Goal: Information Seeking & Learning: Learn about a topic

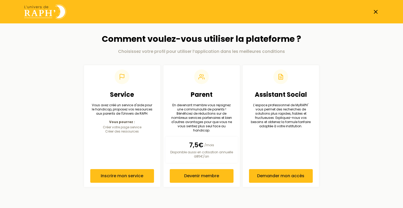
click at [375, 12] on icon at bounding box center [376, 12] width 6 height 6
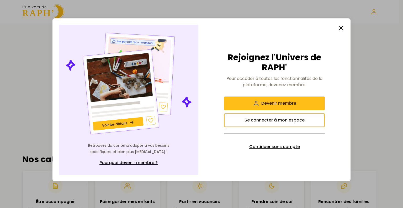
click at [280, 146] on span "Continuer sans compte" at bounding box center [274, 146] width 51 height 6
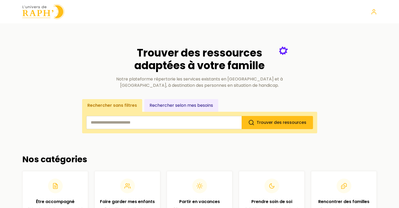
drag, startPoint x: 401, startPoint y: 51, endPoint x: 198, endPoint y: 119, distance: 214.0
click at [198, 119] on input "search" at bounding box center [163, 122] width 155 height 13
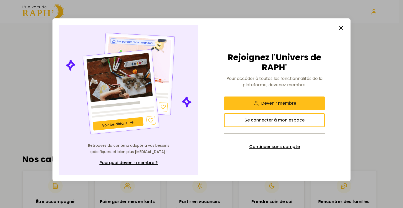
click at [266, 148] on span "Continuer sans compte" at bounding box center [274, 146] width 51 height 6
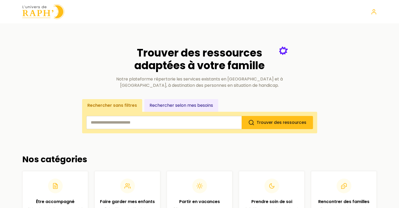
click at [144, 125] on input "search" at bounding box center [163, 122] width 155 height 13
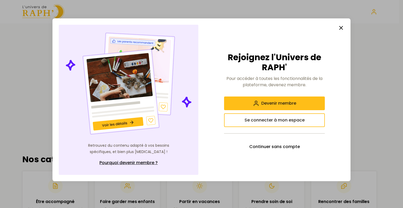
click at [144, 125] on img at bounding box center [129, 83] width 128 height 105
click at [337, 23] on button "button" at bounding box center [341, 28] width 10 height 10
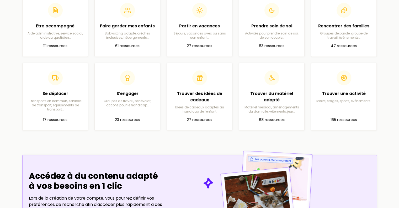
scroll to position [180, 0]
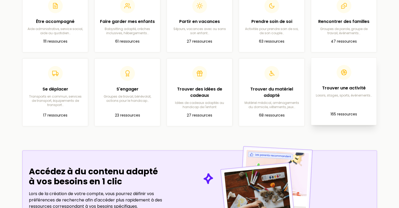
click at [347, 90] on h2 "Trouver une activité" at bounding box center [343, 88] width 57 height 6
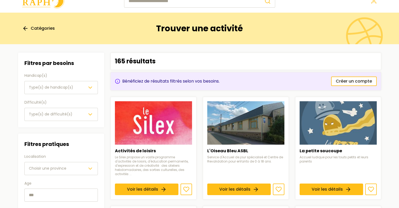
scroll to position [12, 0]
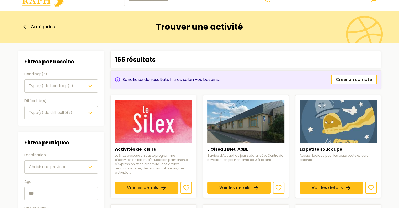
click at [55, 167] on span "Choisir une province" at bounding box center [48, 166] width 38 height 5
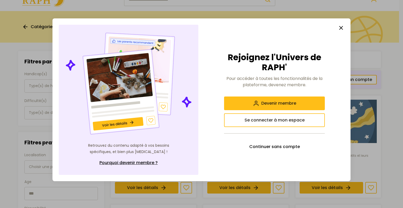
click at [339, 29] on line "button" at bounding box center [340, 27] width 3 height 3
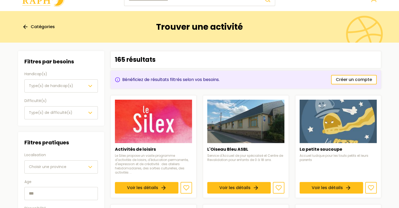
click at [51, 169] on span "Choisir une province" at bounding box center [48, 166] width 38 height 6
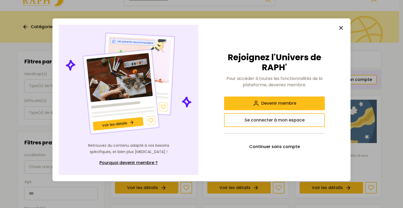
click at [339, 28] on icon "button" at bounding box center [341, 28] width 6 height 6
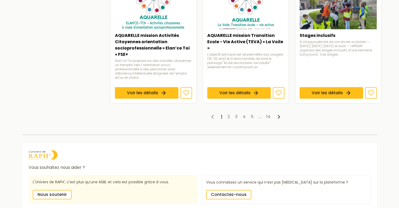
scroll to position [447, 0]
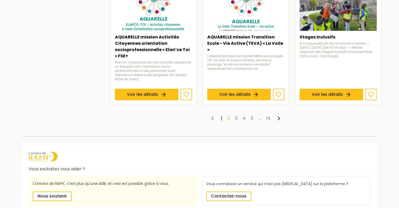
click at [228, 115] on link "2" at bounding box center [228, 118] width 2 height 6
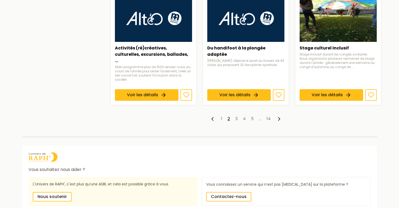
scroll to position [444, 0]
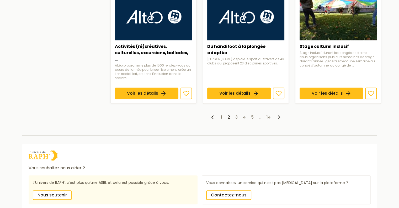
click at [387, 151] on div "Vous souhaitez nous aider ? L'Univers de RAPH', c'est plus qu’une ASBL et cela …" at bounding box center [199, 181] width 399 height 105
click at [237, 114] on link "3" at bounding box center [236, 117] width 2 height 6
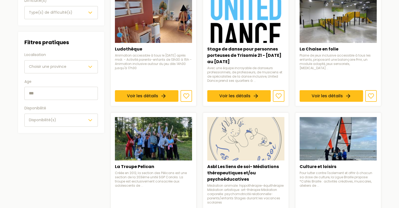
scroll to position [113, 0]
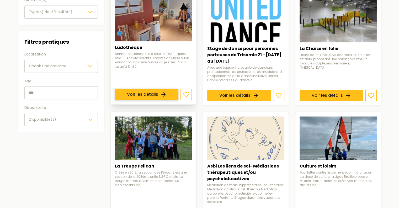
click at [132, 88] on link "Voir les détails" at bounding box center [146, 94] width 63 height 12
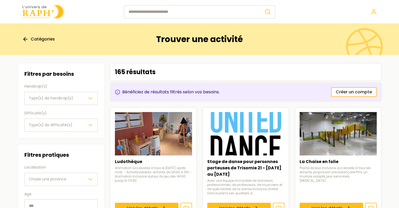
click at [38, 176] on span "Choisir une province" at bounding box center [48, 178] width 38 height 5
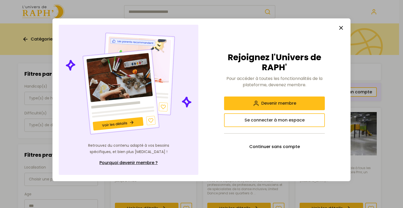
click at [342, 28] on line "button" at bounding box center [340, 27] width 3 height 3
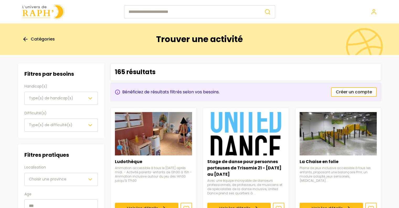
click at [44, 9] on img at bounding box center [43, 11] width 42 height 15
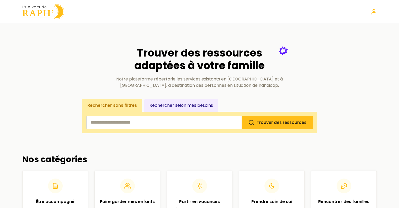
click at [48, 13] on img at bounding box center [43, 11] width 42 height 15
click at [44, 9] on img at bounding box center [43, 11] width 42 height 15
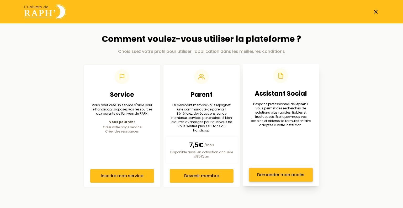
click at [274, 171] on span "Demander mon accès" at bounding box center [280, 174] width 47 height 6
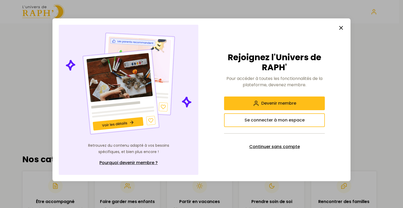
click at [275, 149] on span "Continuer sans compte" at bounding box center [274, 146] width 51 height 6
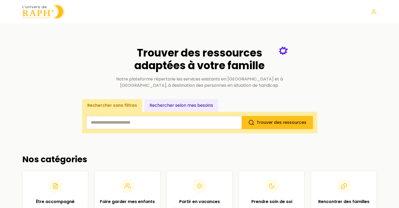
click at [169, 118] on input "search" at bounding box center [163, 122] width 155 height 13
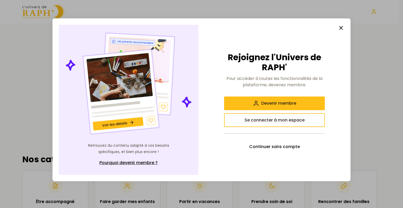
click at [342, 28] on icon "button" at bounding box center [341, 28] width 6 height 6
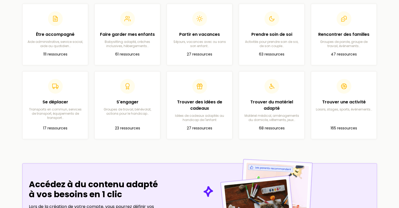
scroll to position [161, 0]
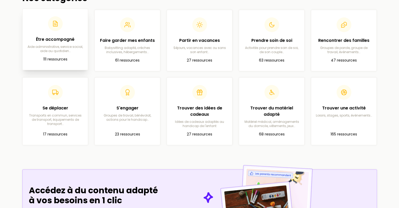
click at [44, 41] on h2 "Être accompagné" at bounding box center [55, 39] width 57 height 6
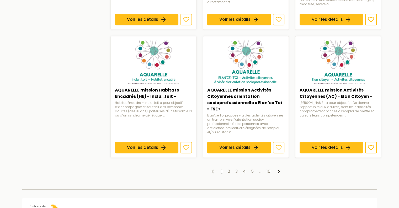
scroll to position [419, 0]
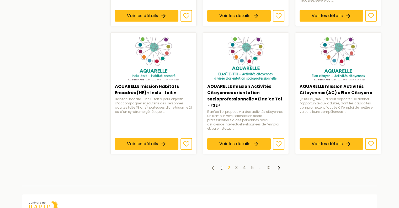
click at [228, 166] on link "2" at bounding box center [229, 167] width 2 height 6
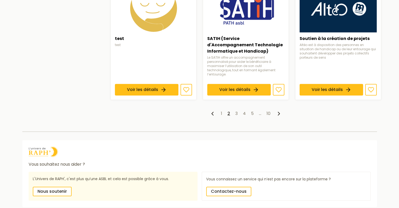
scroll to position [465, 0]
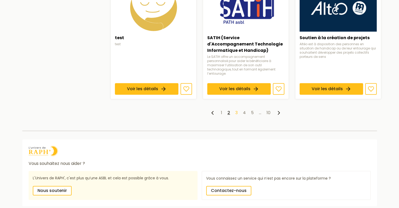
click at [235, 109] on link "3" at bounding box center [236, 112] width 2 height 6
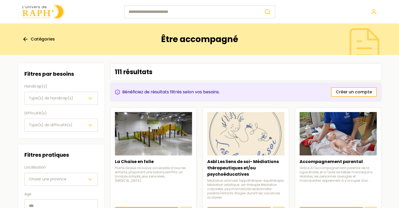
click at [53, 94] on button "Type(s) de handicap(s)" at bounding box center [60, 98] width 73 height 13
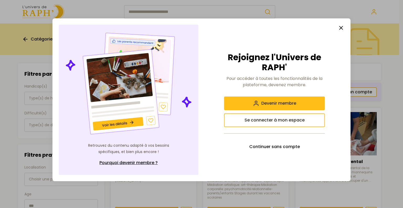
click at [341, 26] on icon "button" at bounding box center [341, 28] width 6 height 6
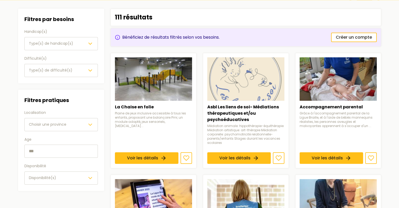
scroll to position [55, 0]
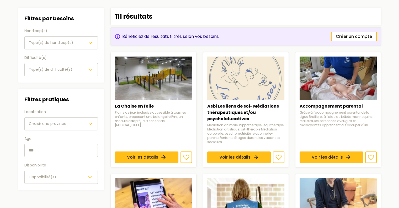
click at [63, 39] on button "Type(s) de handicap(s)" at bounding box center [60, 42] width 73 height 13
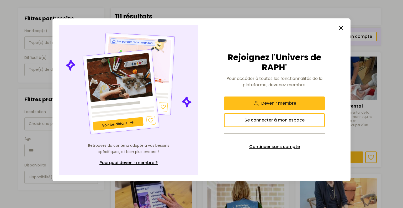
click at [260, 147] on span "Continuer sans compte" at bounding box center [274, 146] width 51 height 6
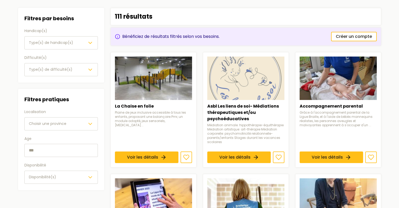
click at [62, 42] on span "Type(s) de handicap(s)" at bounding box center [51, 42] width 44 height 5
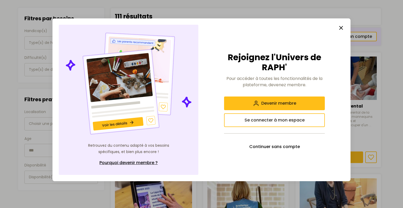
click at [340, 26] on icon "button" at bounding box center [341, 28] width 6 height 6
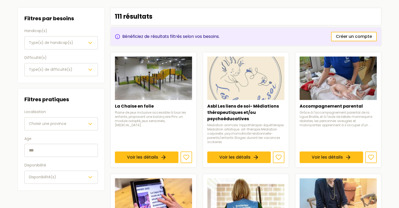
click at [92, 34] on div "Handicap(s) Type(s) de handicap(s)" at bounding box center [60, 39] width 73 height 22
click at [73, 43] on div "Type(s) de handicap(s)" at bounding box center [61, 43] width 65 height 6
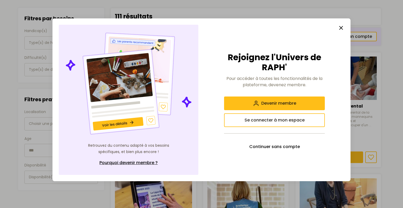
click at [339, 28] on icon "button" at bounding box center [341, 28] width 6 height 6
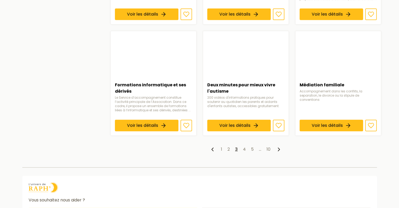
scroll to position [470, 0]
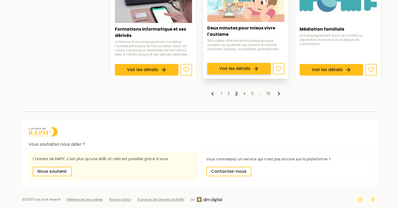
click at [224, 63] on link "Voir les détails" at bounding box center [238, 69] width 63 height 12
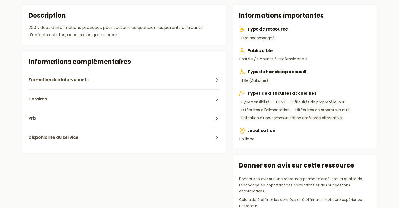
scroll to position [148, 0]
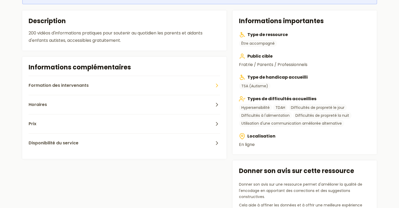
click at [118, 91] on button "Formation des intervenants" at bounding box center [125, 85] width 192 height 19
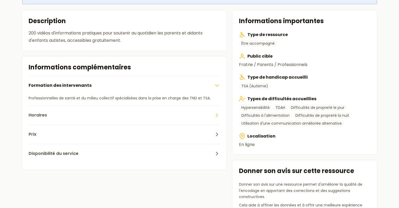
click at [88, 111] on button "Horaires" at bounding box center [125, 114] width 192 height 19
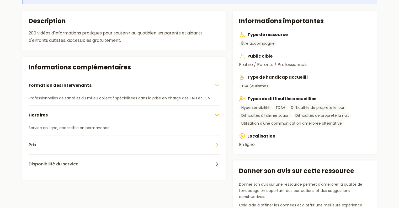
click at [60, 136] on button "Prix" at bounding box center [125, 144] width 192 height 19
click at [45, 171] on span "Disponibilité du service" at bounding box center [54, 174] width 50 height 6
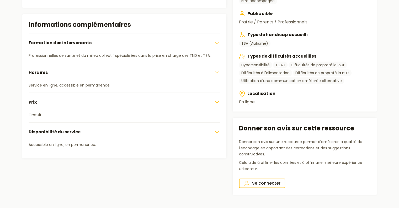
scroll to position [0, 0]
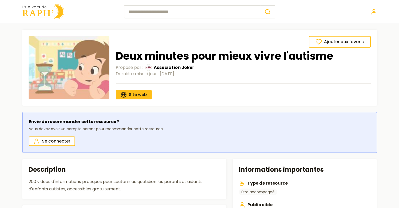
click at [38, 9] on img at bounding box center [43, 11] width 42 height 15
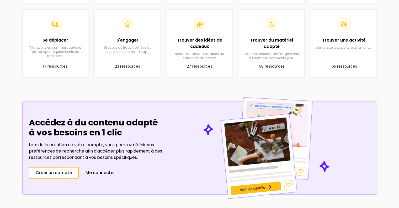
scroll to position [216, 0]
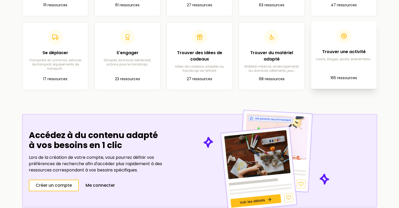
click at [346, 54] on h2 "Trouver une activité" at bounding box center [343, 52] width 57 height 6
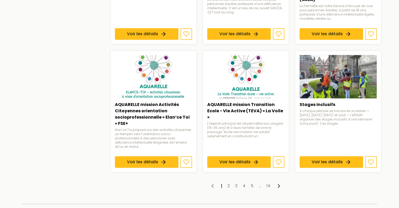
scroll to position [447, 0]
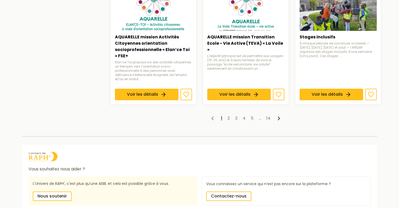
click at [278, 115] on icon at bounding box center [279, 118] width 6 height 6
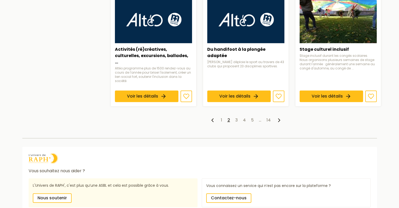
scroll to position [446, 0]
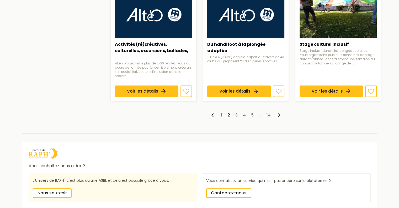
click at [279, 113] on polyline at bounding box center [279, 114] width 2 height 3
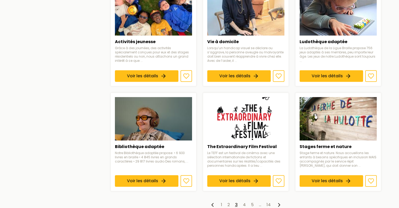
scroll to position [409, 0]
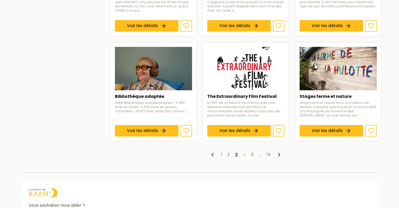
click at [245, 152] on link "4" at bounding box center [244, 154] width 3 height 6
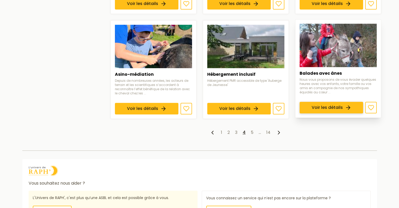
scroll to position [409, 0]
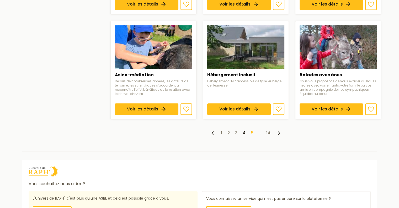
click at [252, 132] on link "5" at bounding box center [252, 133] width 3 height 6
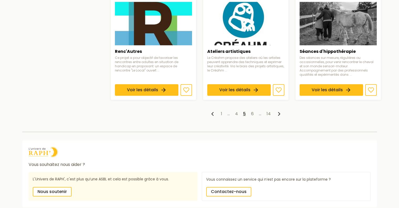
scroll to position [434, 0]
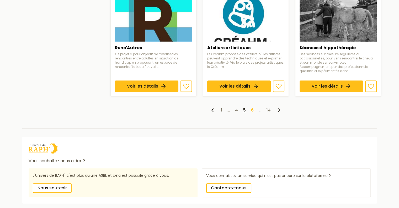
click at [253, 108] on link "6" at bounding box center [252, 110] width 3 height 6
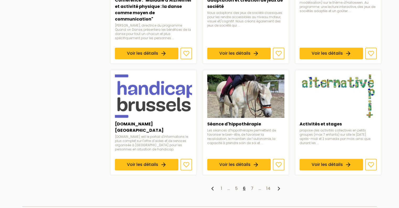
scroll to position [390, 0]
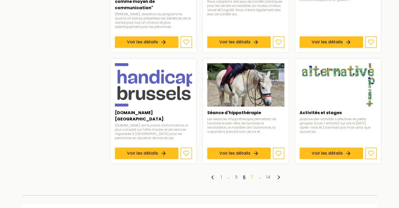
click at [252, 174] on link "7" at bounding box center [252, 177] width 3 height 6
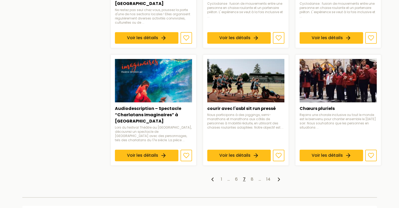
scroll to position [377, 0]
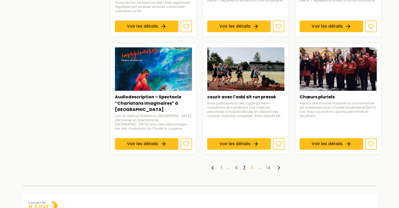
click at [253, 164] on link "8" at bounding box center [252, 167] width 3 height 6
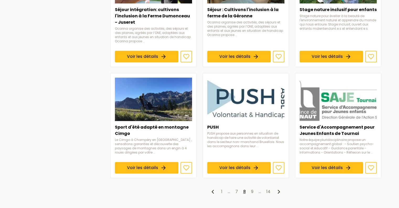
scroll to position [472, 0]
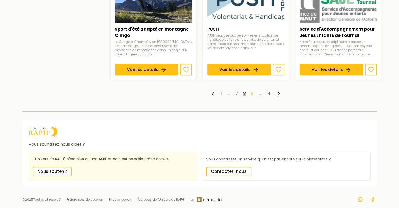
click at [252, 93] on link "9" at bounding box center [252, 93] width 2 height 6
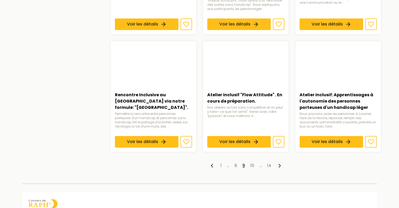
scroll to position [401, 0]
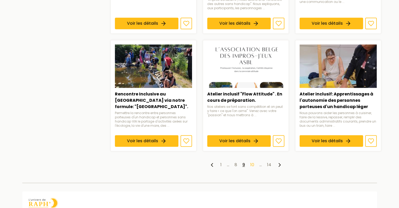
click at [253, 163] on link "10" at bounding box center [252, 164] width 4 height 6
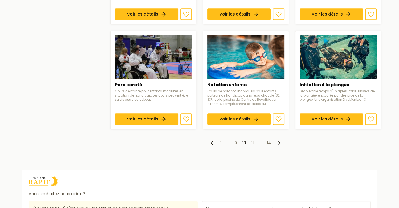
scroll to position [419, 0]
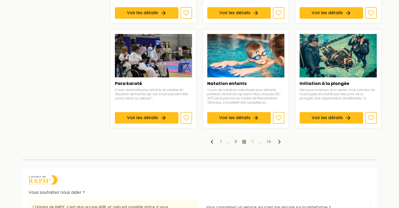
click at [252, 138] on link "11" at bounding box center [252, 141] width 3 height 6
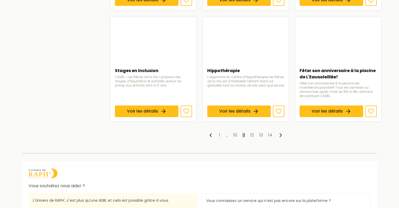
scroll to position [429, 0]
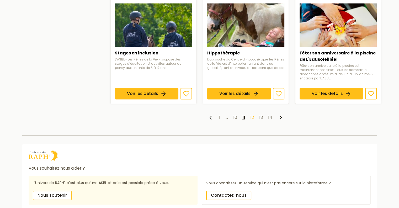
click at [253, 114] on link "12" at bounding box center [252, 117] width 4 height 6
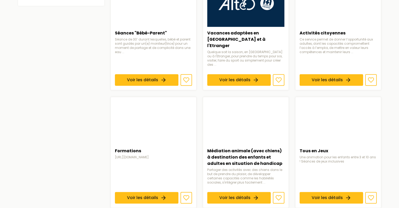
scroll to position [230, 0]
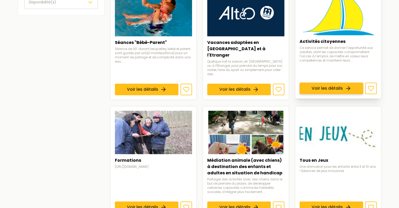
click at [325, 83] on link "Voir les détails" at bounding box center [331, 89] width 63 height 12
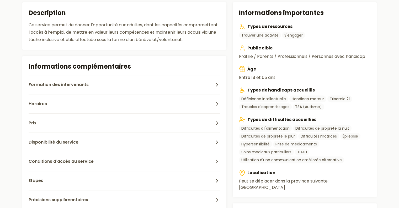
scroll to position [158, 0]
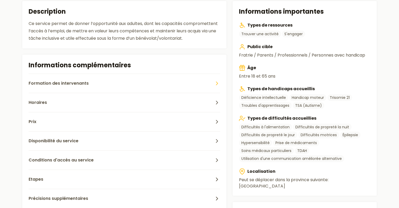
click at [70, 81] on span "Formation des intervenants" at bounding box center [59, 83] width 60 height 6
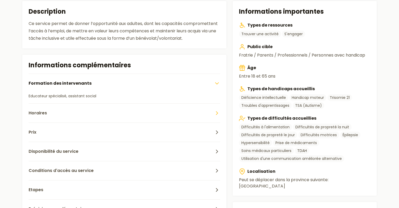
click at [54, 116] on button "Horaires" at bounding box center [125, 112] width 192 height 19
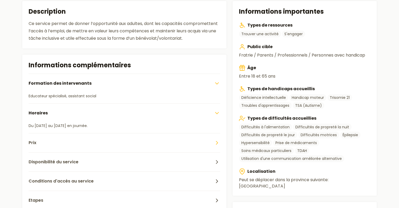
click at [42, 144] on button "Prix" at bounding box center [125, 142] width 192 height 19
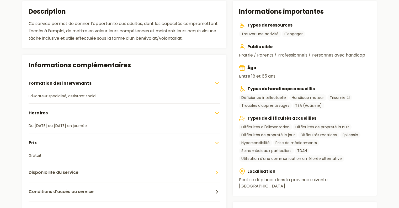
click at [40, 166] on button "Disponibilité du service" at bounding box center [125, 171] width 192 height 19
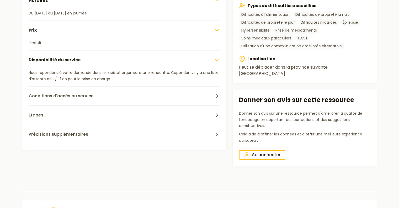
scroll to position [272, 0]
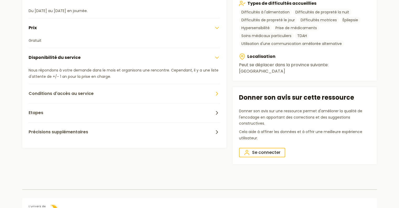
click at [87, 100] on button "Conditions d'accès au service" at bounding box center [125, 93] width 192 height 19
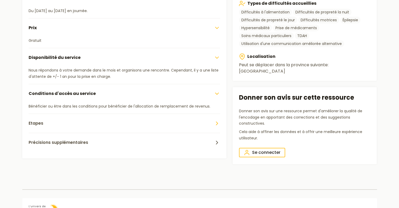
click at [71, 123] on button "Etapes" at bounding box center [125, 122] width 192 height 19
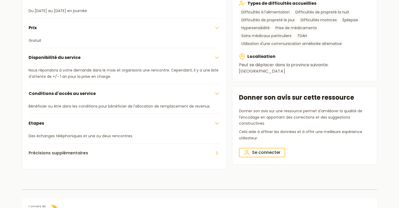
click at [60, 154] on span "Précisions supplémentaires" at bounding box center [59, 153] width 60 height 6
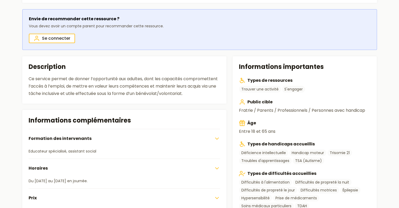
scroll to position [136, 0]
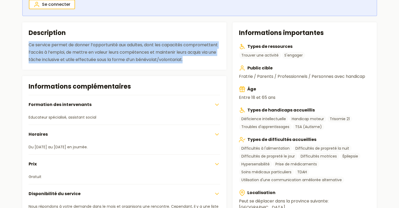
drag, startPoint x: 220, startPoint y: 62, endPoint x: 141, endPoint y: 33, distance: 84.4
click at [141, 33] on section "Description Ce service permet de donner l’opportunité aux adultes, dont les cap…" at bounding box center [124, 45] width 204 height 47
click at [152, 41] on div "Ce service permet de donner l’opportunité aux adultes, dont les capacités compr…" at bounding box center [125, 52] width 192 height 22
drag, startPoint x: 31, startPoint y: 34, endPoint x: 185, endPoint y: 61, distance: 157.1
click at [185, 61] on section "Description Ce service permet de donner l’opportunité aux adultes, dont les cap…" at bounding box center [124, 45] width 204 height 47
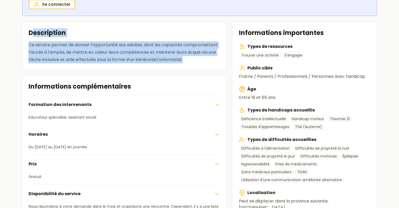
click at [185, 61] on div "Ce service permet de donner l’opportunité aux adultes, dont les capacités compr…" at bounding box center [125, 52] width 192 height 22
drag, startPoint x: 186, startPoint y: 61, endPoint x: 1, endPoint y: 30, distance: 187.2
click at [1, 30] on main "Ajouter aux favoris Activités citoyennes Proposé par : ASBL Autonomie Dernière …" at bounding box center [199, 110] width 399 height 434
click at [53, 39] on section "Description Ce service permet de donner l’opportunité aux adultes, dont les cap…" at bounding box center [124, 45] width 204 height 47
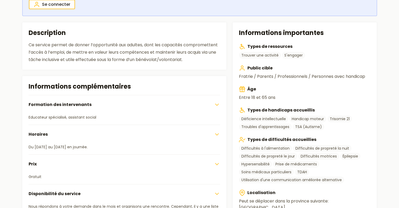
click at [218, 103] on icon "button" at bounding box center [217, 104] width 6 height 6
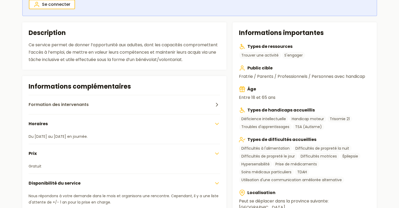
drag, startPoint x: 218, startPoint y: 103, endPoint x: 236, endPoint y: 83, distance: 26.6
click at [233, 84] on section "Informations importantes Types de ressources Trouver une activité S'engager Pub…" at bounding box center [199, 167] width 355 height 290
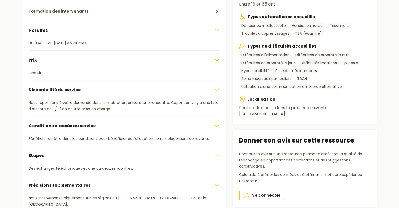
scroll to position [236, 0]
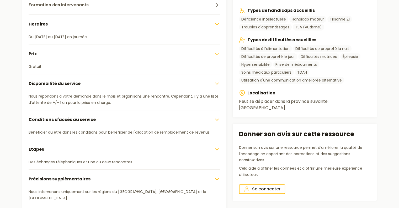
click at [218, 83] on icon "button" at bounding box center [217, 83] width 6 height 6
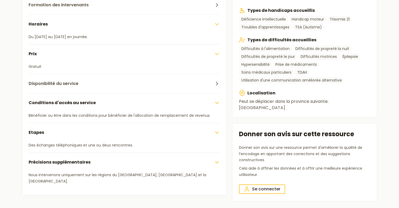
click at [217, 100] on icon "button" at bounding box center [217, 102] width 6 height 6
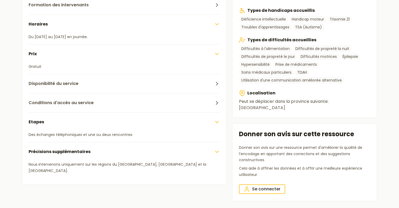
click at [216, 119] on icon "button" at bounding box center [217, 122] width 6 height 6
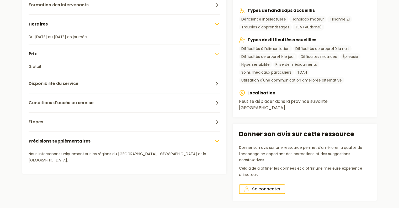
click at [216, 140] on polyline "button" at bounding box center [216, 141] width 3 height 2
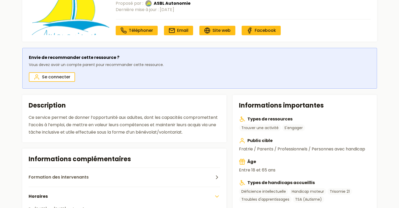
scroll to position [67, 0]
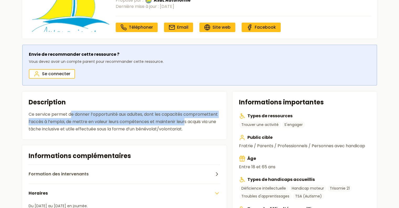
drag, startPoint x: 69, startPoint y: 111, endPoint x: 185, endPoint y: 120, distance: 115.8
click at [185, 120] on div "Ce service permet de donner l’opportunité aux adultes, dont les capacités compr…" at bounding box center [125, 121] width 192 height 22
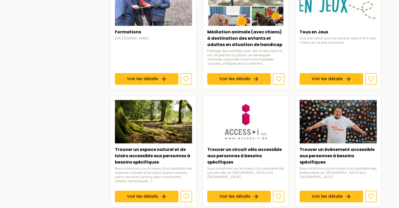
scroll to position [371, 0]
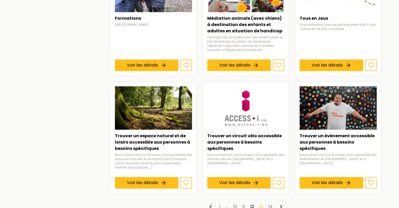
click at [263, 203] on link "13" at bounding box center [261, 206] width 4 height 6
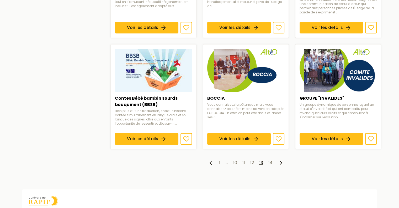
scroll to position [414, 0]
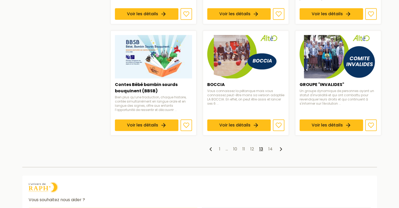
click at [273, 146] on ul "1 … 10 11 12 13 14" at bounding box center [245, 149] width 271 height 6
click at [272, 146] on link "14" at bounding box center [270, 149] width 4 height 6
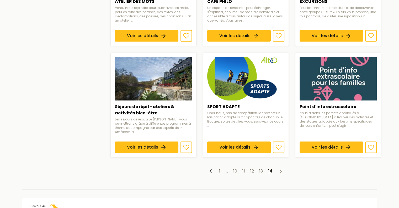
scroll to position [270, 0]
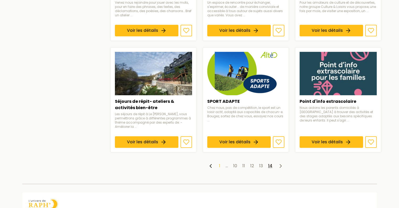
click at [219, 163] on link "1" at bounding box center [219, 165] width 1 height 6
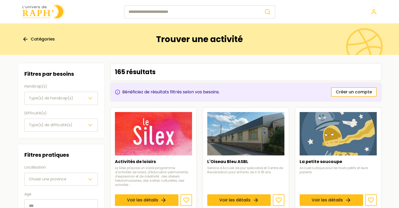
click at [64, 97] on span "Type(s) de handicap(s)" at bounding box center [51, 97] width 44 height 5
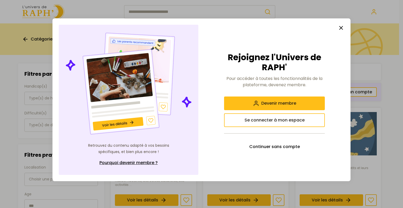
click at [341, 25] on icon "button" at bounding box center [341, 28] width 6 height 6
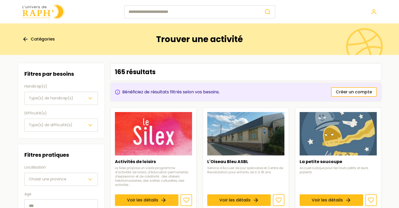
click at [36, 6] on img at bounding box center [43, 11] width 42 height 15
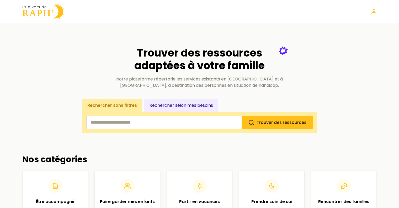
click at [50, 14] on img at bounding box center [43, 11] width 42 height 15
click at [35, 5] on img at bounding box center [43, 11] width 42 height 15
click at [30, 13] on img at bounding box center [43, 11] width 42 height 15
click at [171, 106] on button "Rechercher selon mes besoins" at bounding box center [181, 105] width 74 height 13
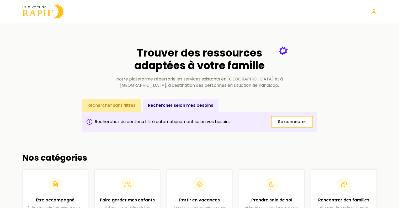
click at [118, 105] on button "Rechercher sans filtres" at bounding box center [111, 105] width 59 height 13
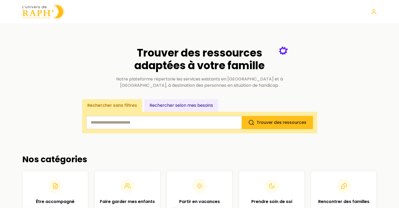
click at [129, 121] on input "search" at bounding box center [163, 122] width 155 height 13
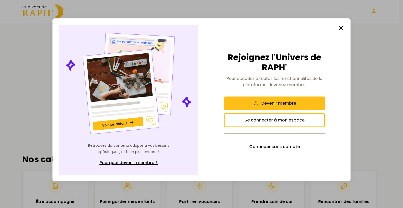
click at [129, 121] on img at bounding box center [129, 83] width 128 height 105
click at [293, 147] on span "Continuer sans compte" at bounding box center [274, 146] width 51 height 6
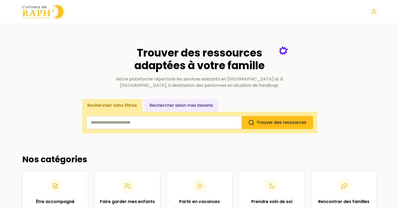
click at [38, 13] on img at bounding box center [43, 11] width 42 height 15
click at [61, 81] on section "Trouver des ressources adaptées à votre famille Notre plateforme répertorie les…" at bounding box center [199, 83] width 355 height 99
click at [41, 14] on img at bounding box center [43, 11] width 42 height 15
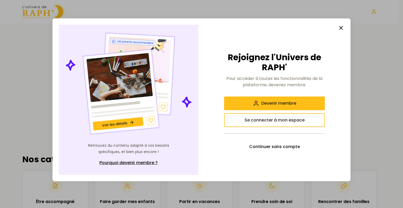
click at [341, 27] on icon "button" at bounding box center [341, 28] width 6 height 6
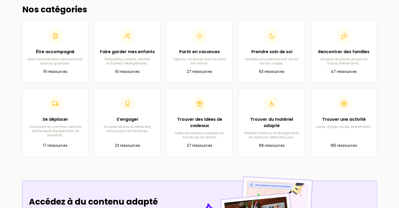
scroll to position [151, 0]
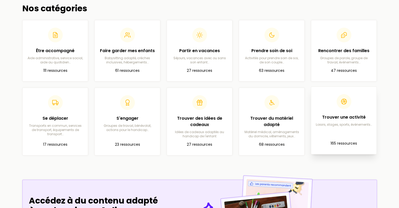
click at [344, 117] on h2 "Trouver une activité" at bounding box center [343, 117] width 57 height 6
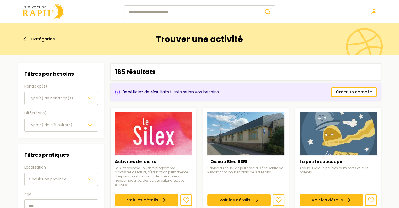
click at [110, 36] on div "Catégories" at bounding box center [88, 39] width 132 height 21
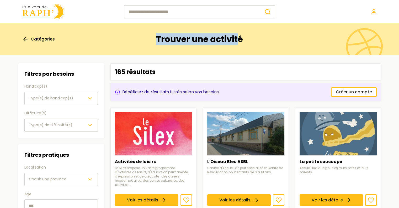
drag, startPoint x: 147, startPoint y: 38, endPoint x: 240, endPoint y: 40, distance: 92.9
click at [240, 40] on div "Catégories Trouver une activité" at bounding box center [199, 38] width 371 height 31
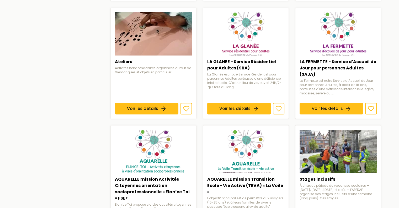
scroll to position [378, 0]
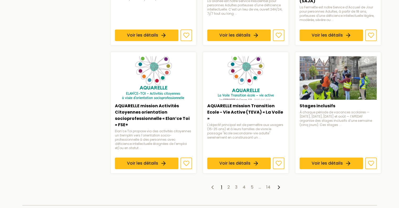
click at [279, 184] on icon at bounding box center [279, 187] width 6 height 6
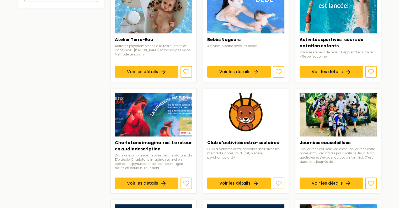
scroll to position [379, 0]
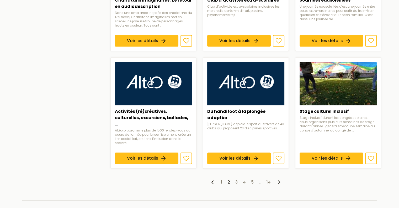
click at [277, 179] on icon at bounding box center [279, 182] width 6 height 6
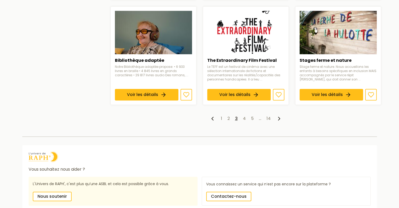
scroll to position [445, 0]
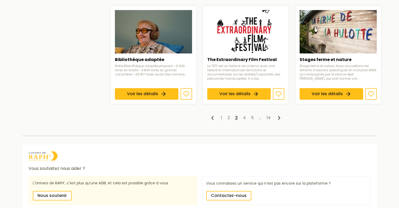
click at [277, 116] on icon at bounding box center [279, 117] width 6 height 6
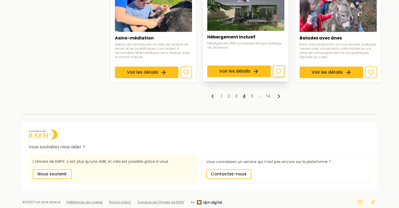
scroll to position [449, 0]
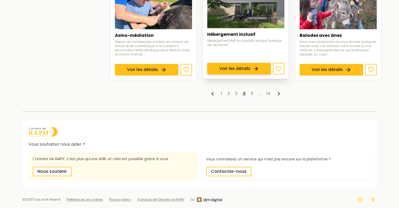
click at [237, 63] on link "Voir les détails" at bounding box center [238, 69] width 63 height 12
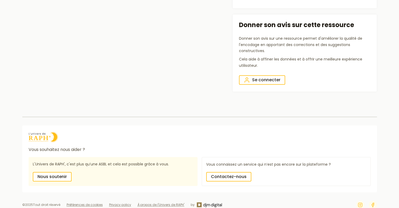
scroll to position [305, 0]
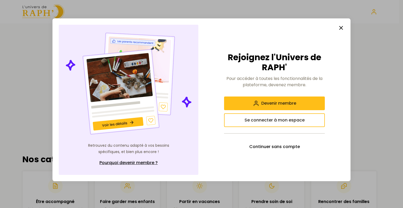
click at [339, 26] on icon "button" at bounding box center [341, 28] width 6 height 6
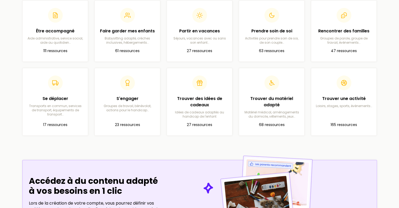
scroll to position [167, 0]
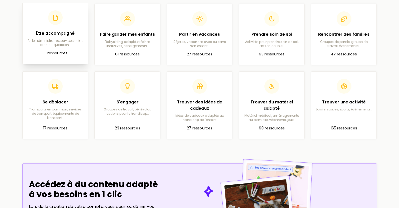
click at [54, 32] on h2 "Être accompagné" at bounding box center [55, 33] width 57 height 6
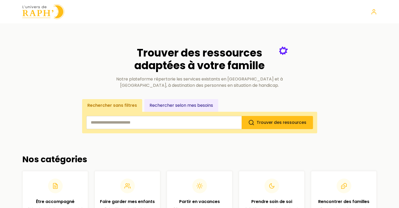
click at [34, 13] on img at bounding box center [43, 11] width 42 height 15
